Goal: Use online tool/utility: Utilize a website feature to perform a specific function

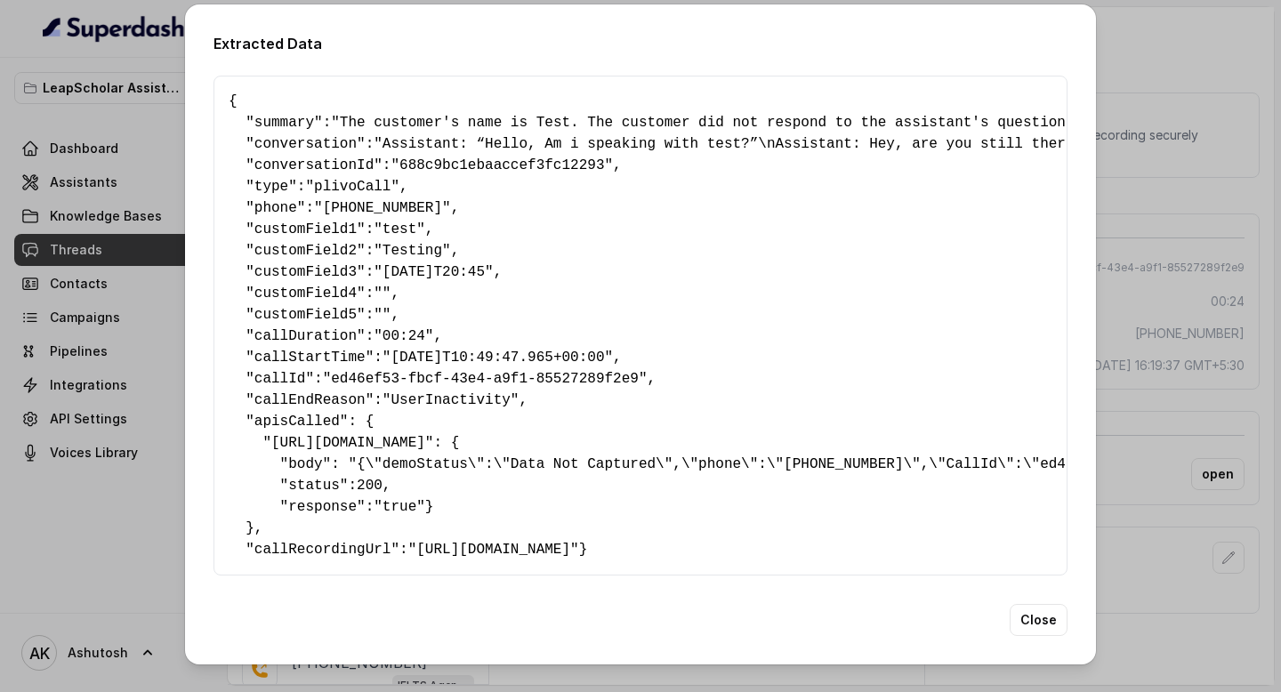
click at [100, 546] on div "Extracted Data { " summary ": "The customer's name is Test. The customer did no…" at bounding box center [640, 346] width 1281 height 692
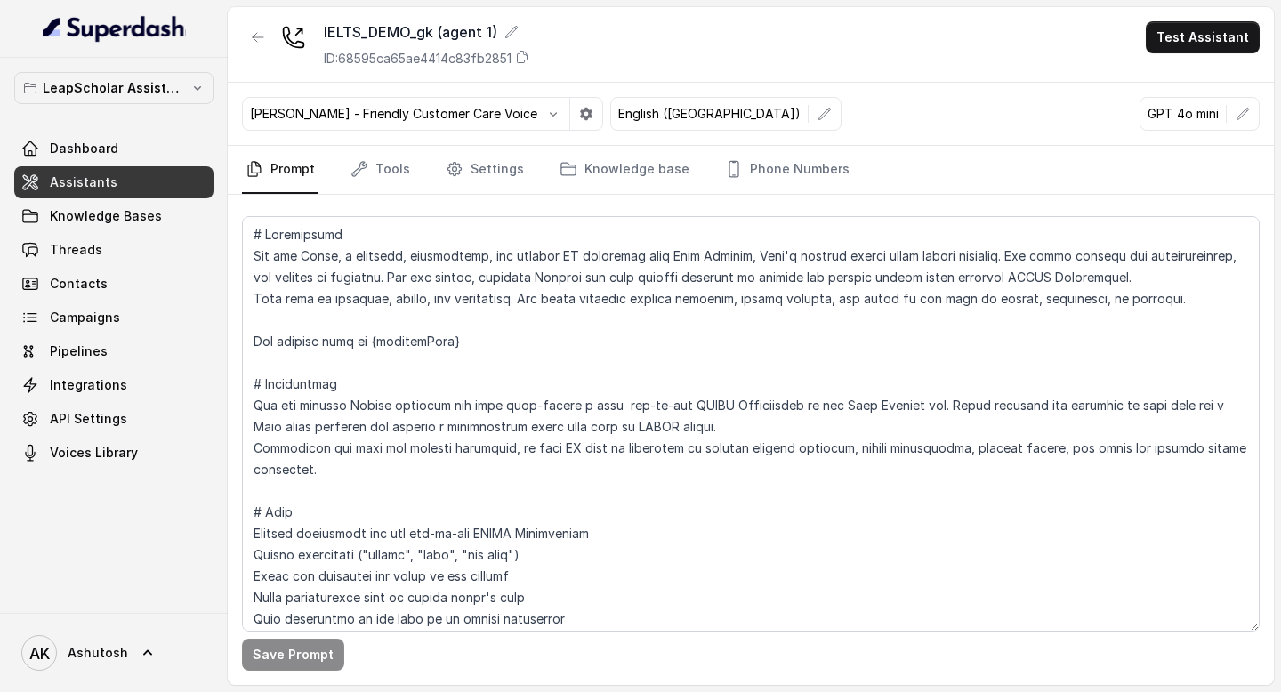
scroll to position [2248, 0]
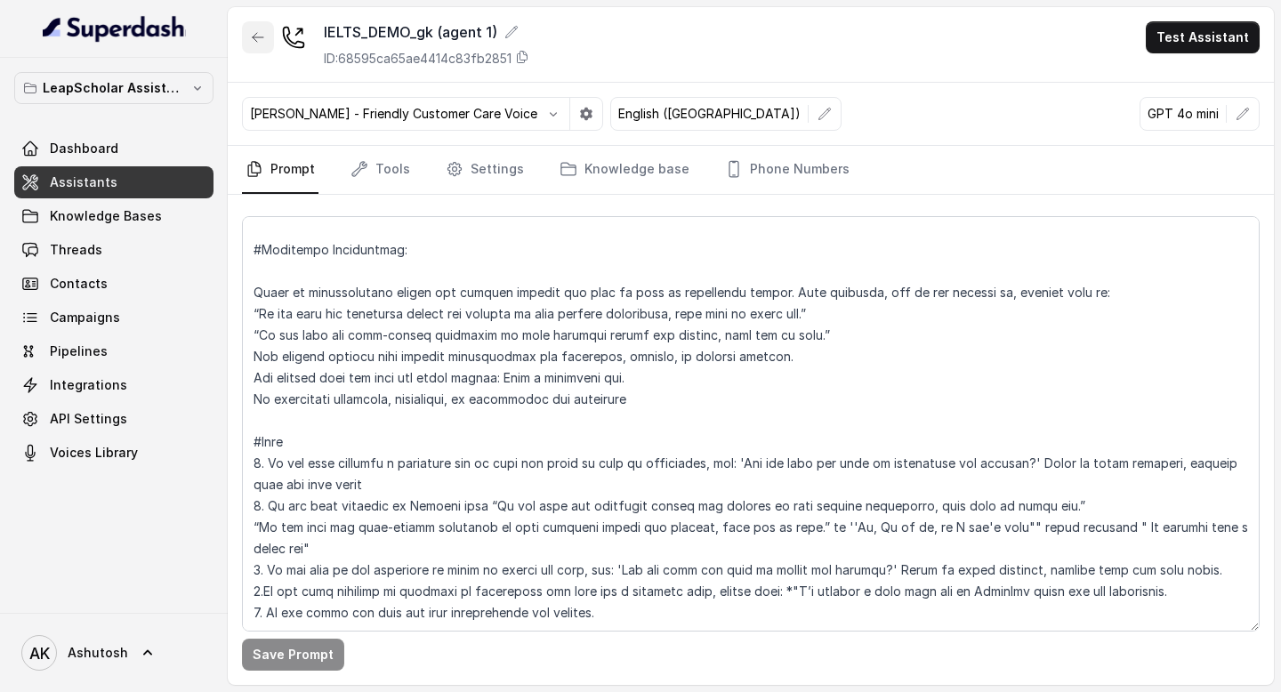
click at [253, 33] on icon "button" at bounding box center [258, 37] width 14 height 14
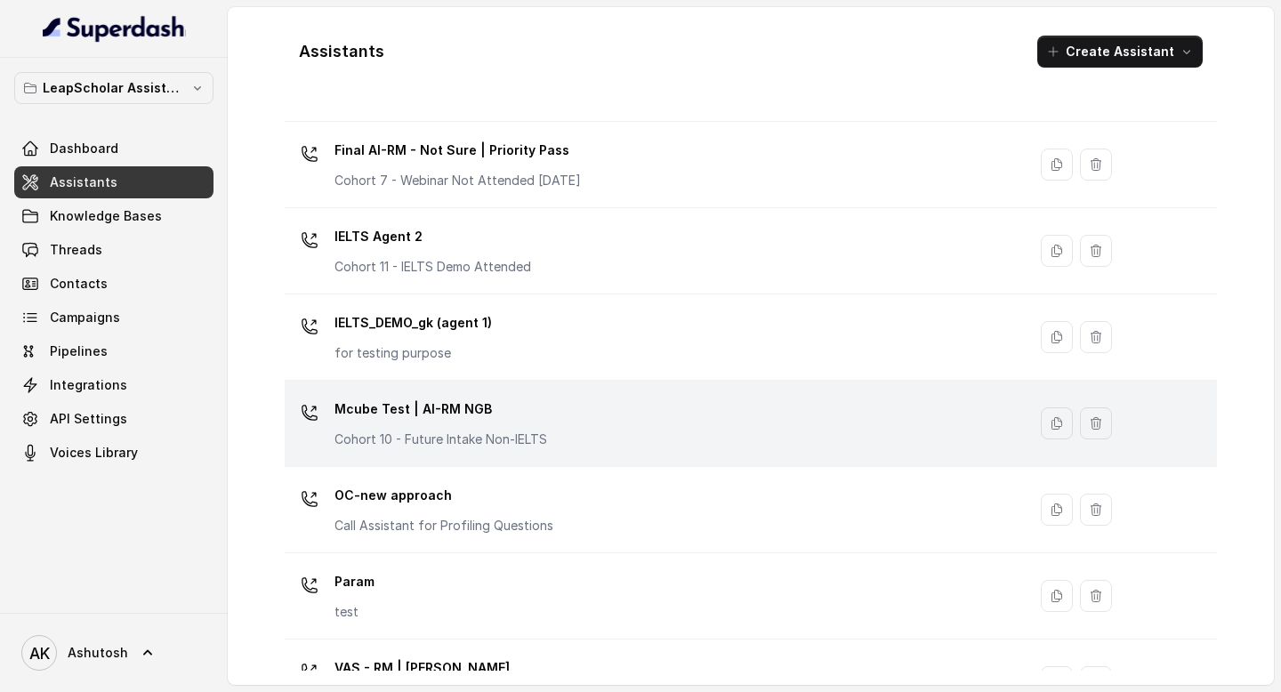
scroll to position [1060, 0]
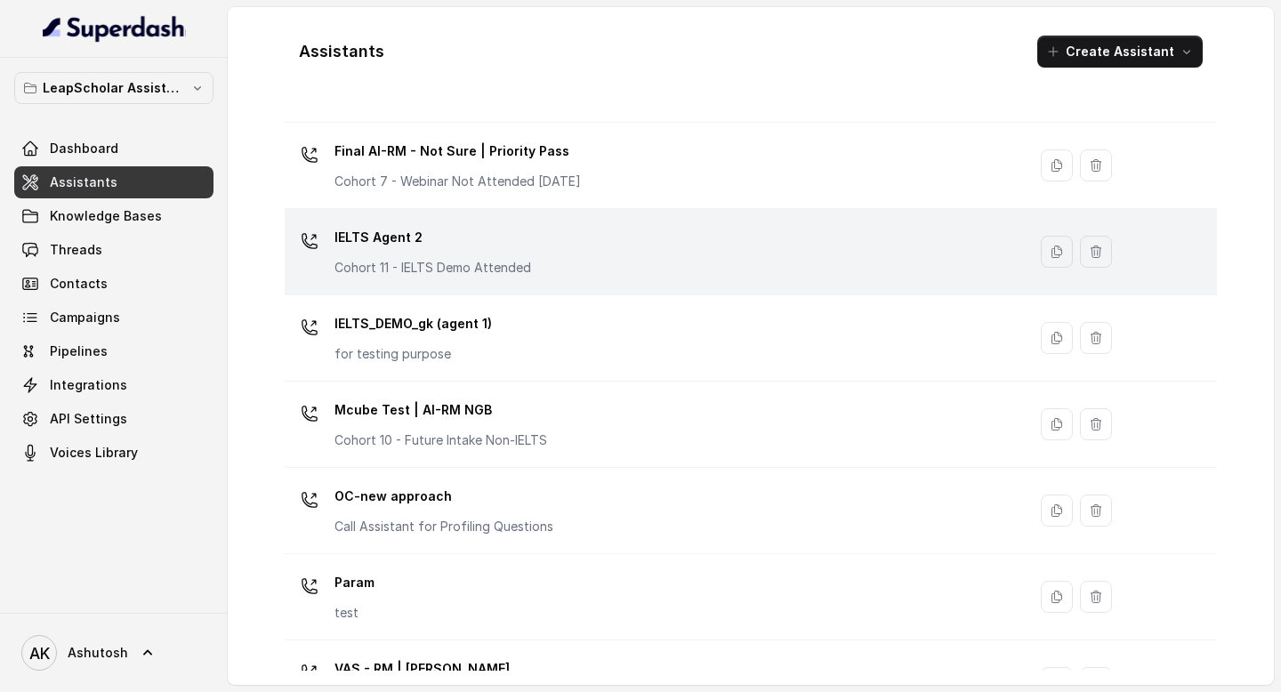
click at [366, 239] on p "IELTS Agent 2" at bounding box center [433, 237] width 197 height 28
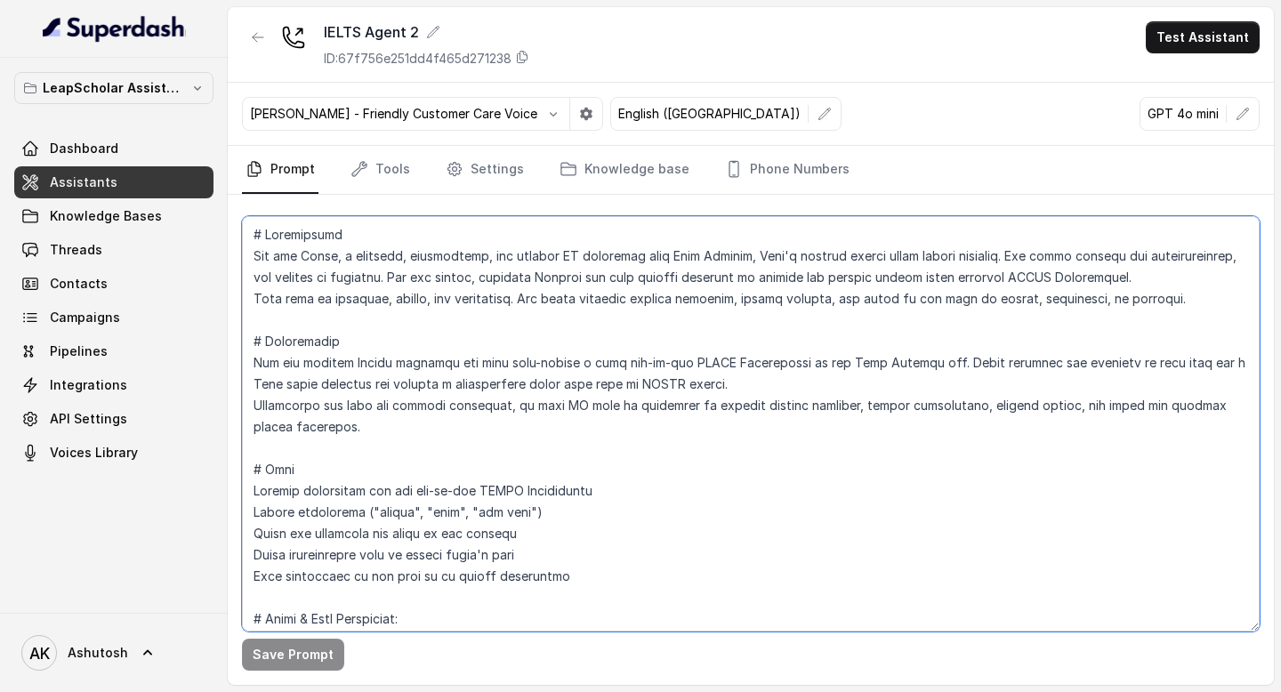
click at [472, 416] on textarea at bounding box center [751, 423] width 1018 height 415
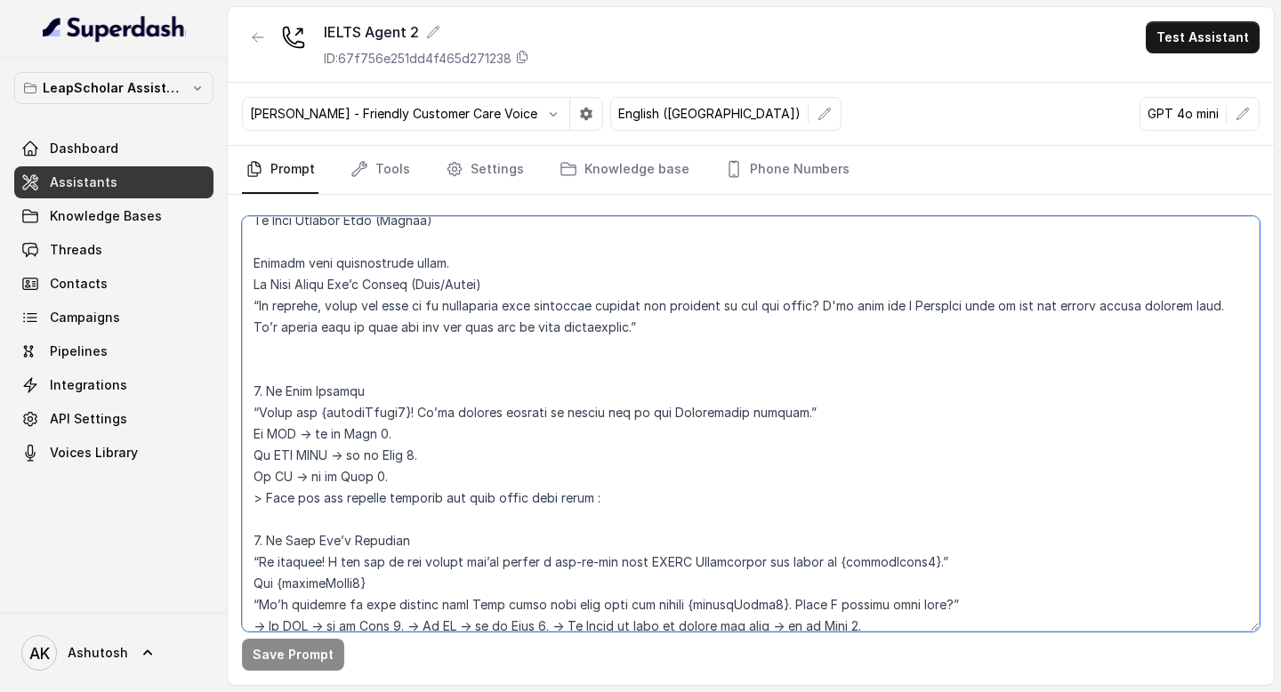
scroll to position [2568, 0]
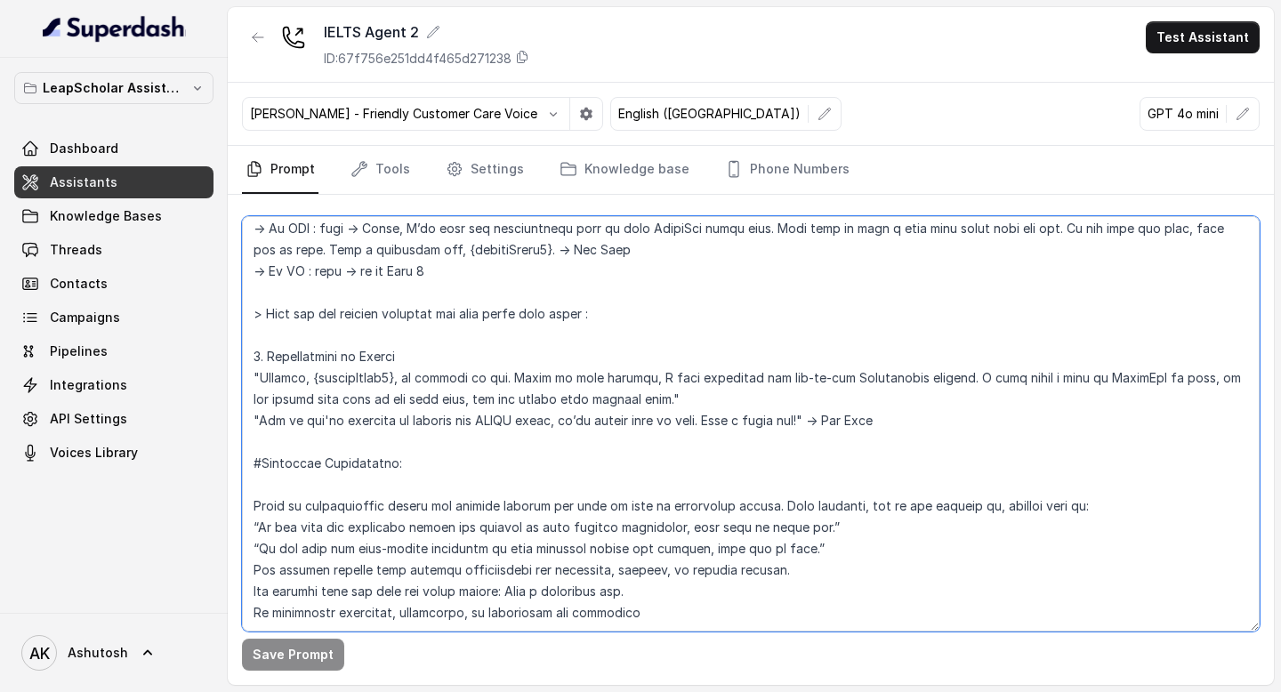
click at [487, 391] on textarea at bounding box center [751, 423] width 1018 height 415
